Goal: Entertainment & Leisure: Consume media (video, audio)

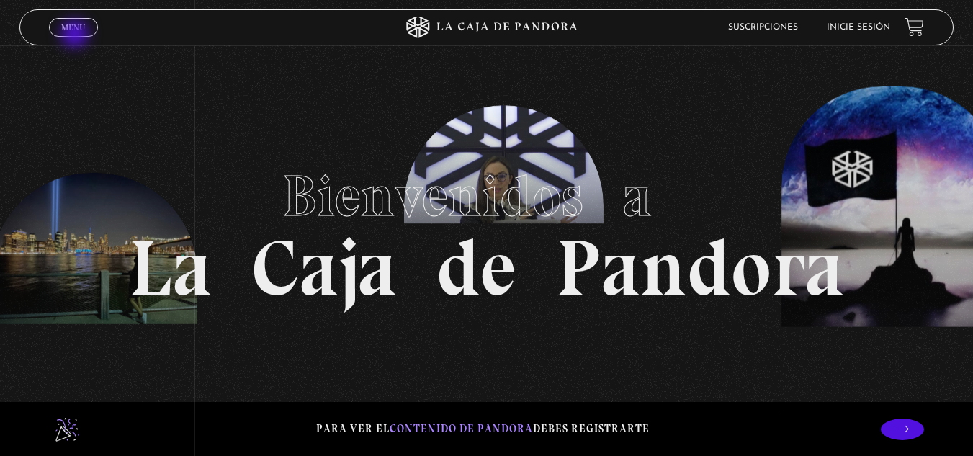
click at [76, 35] on span "Cerrar" at bounding box center [73, 40] width 34 height 10
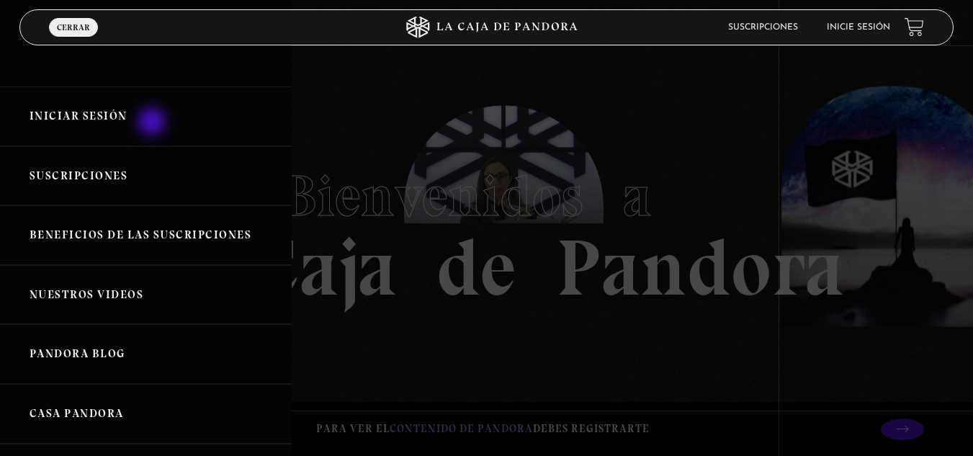
click at [153, 123] on link "Iniciar Sesión" at bounding box center [146, 116] width 292 height 60
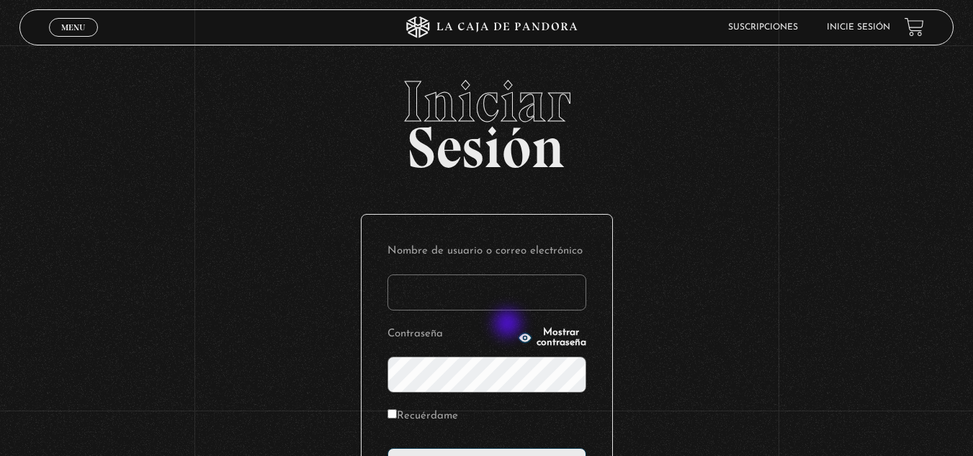
type input "[EMAIL_ADDRESS][DOMAIN_NAME]"
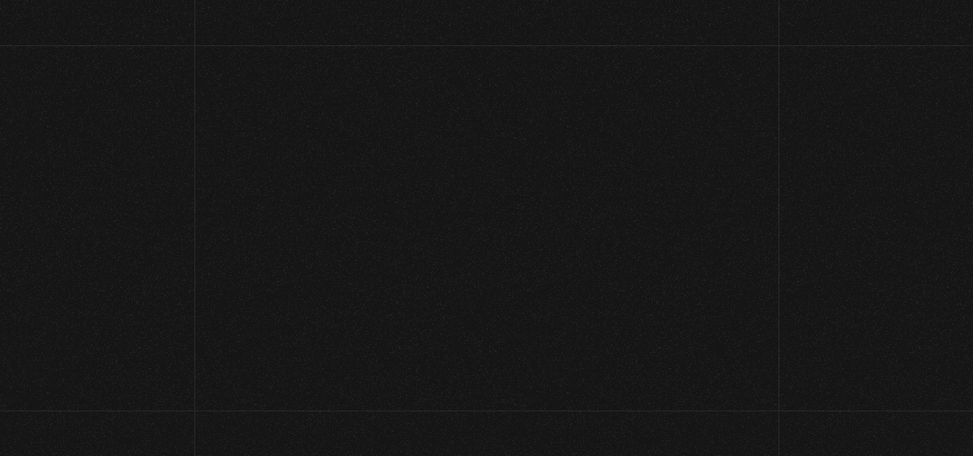
scroll to position [160, 0]
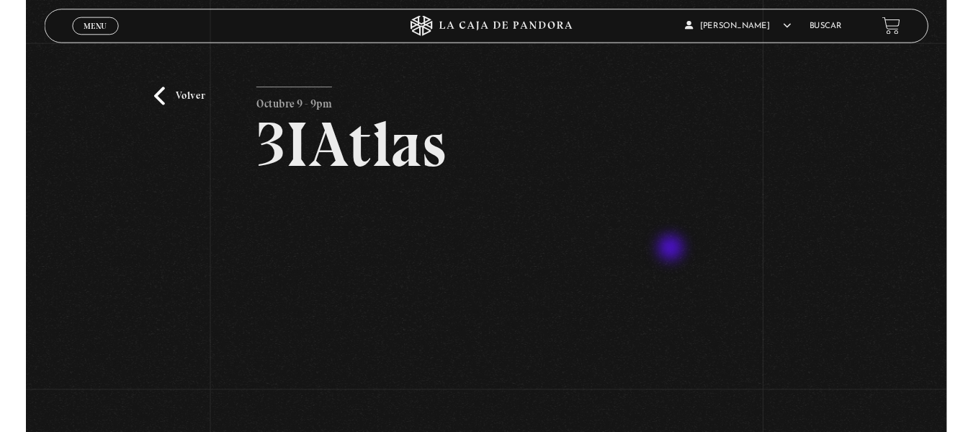
scroll to position [126, 0]
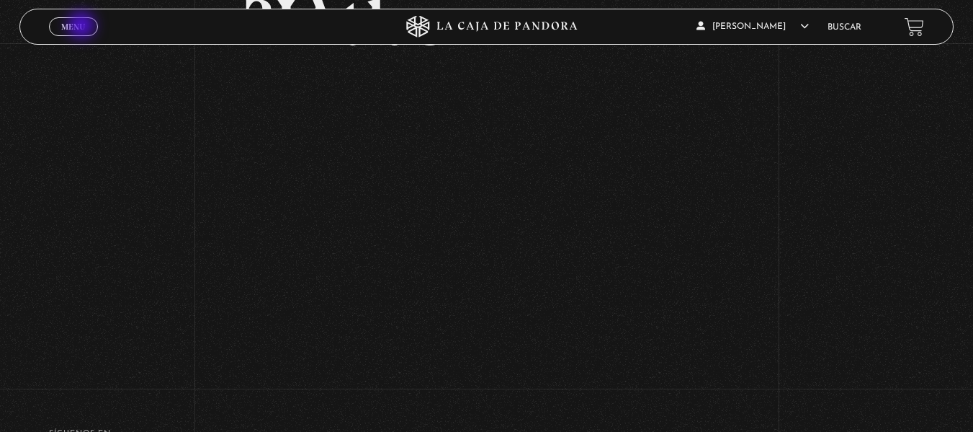
click at [83, 27] on span "Menu" at bounding box center [73, 26] width 24 height 9
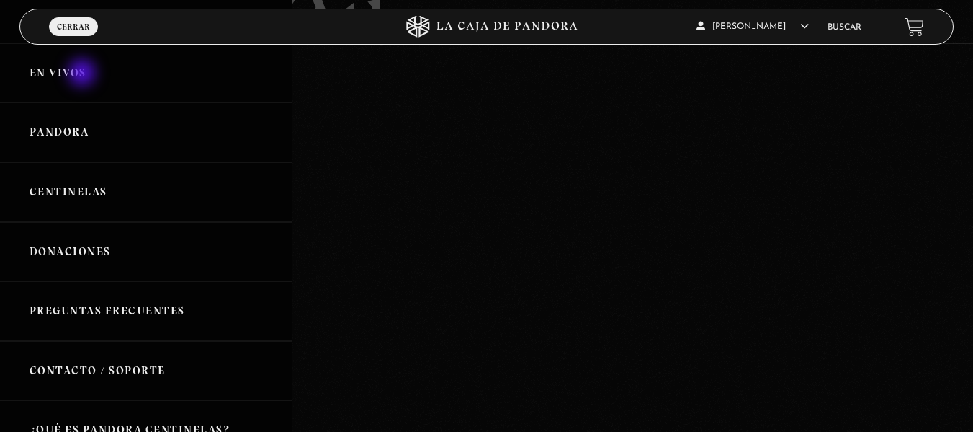
click at [84, 74] on link "En vivos" at bounding box center [146, 73] width 292 height 60
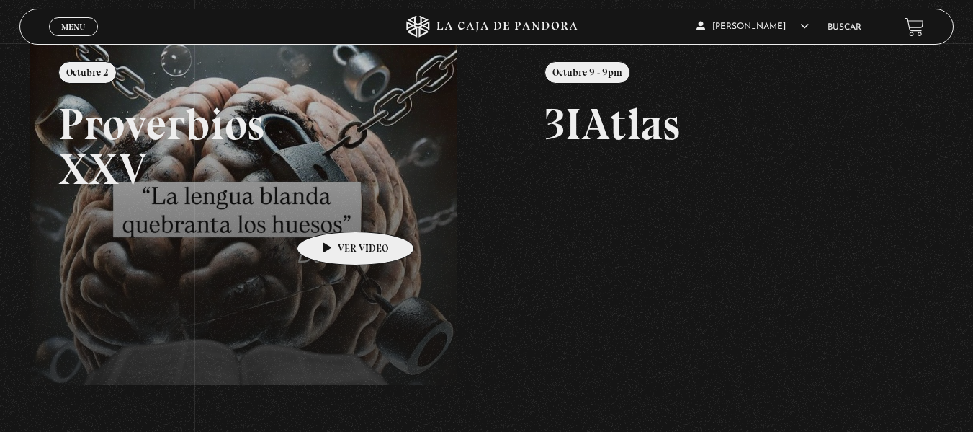
scroll to position [178, 0]
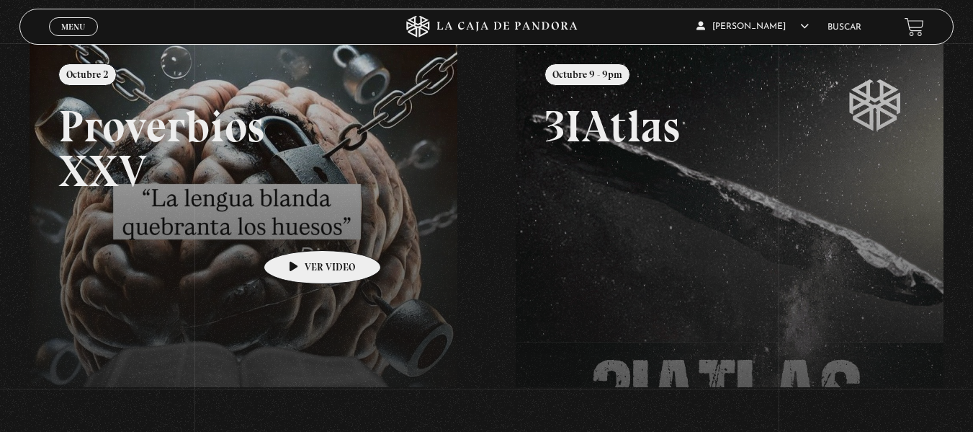
click at [300, 228] on link at bounding box center [516, 258] width 973 height 432
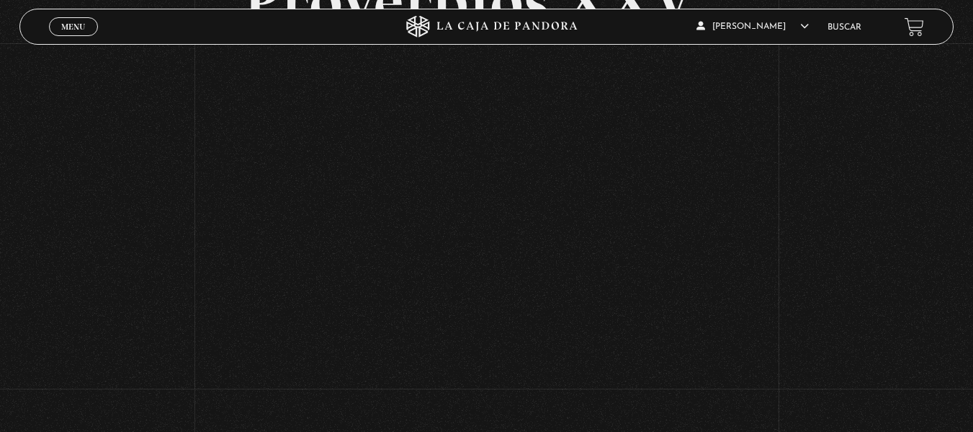
scroll to position [148, 0]
click at [80, 320] on div "Volver [DATE] Proverbios XXV" at bounding box center [486, 152] width 973 height 512
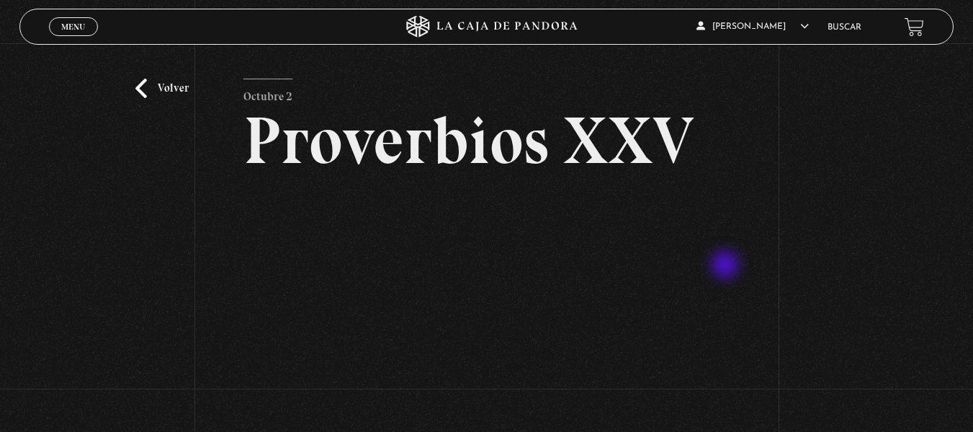
scroll to position [0, 0]
